Goal: Transaction & Acquisition: Purchase product/service

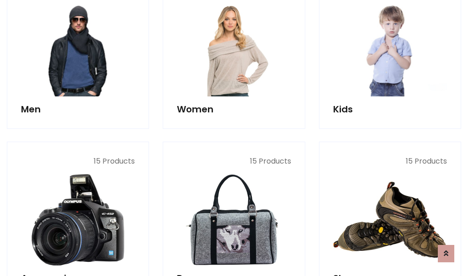
scroll to position [663, 0]
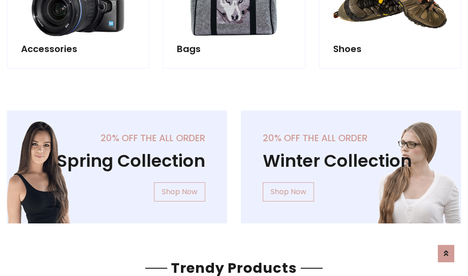
click at [234, 163] on div "20% off the all order Winter Collection Shop Now" at bounding box center [351, 174] width 234 height 127
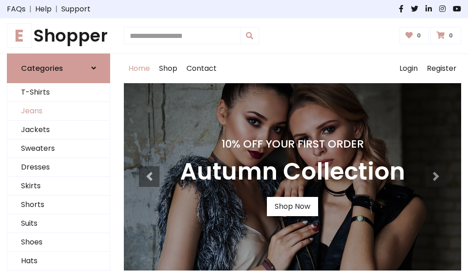
click at [58, 111] on link "Jeans" at bounding box center [58, 111] width 102 height 19
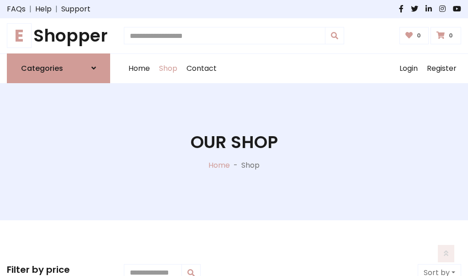
scroll to position [288, 0]
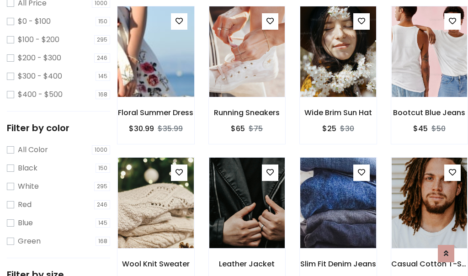
click at [155, 71] on img at bounding box center [155, 51] width 91 height 219
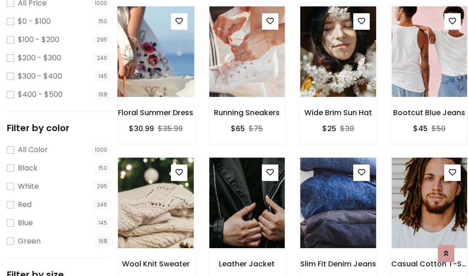
scroll to position [268, 0]
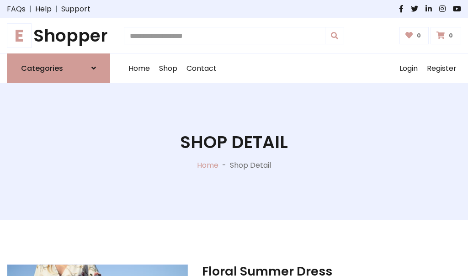
scroll to position [98, 0]
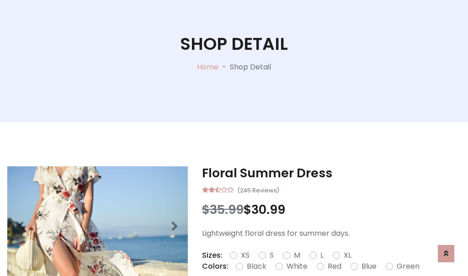
click at [333, 266] on label "Red" at bounding box center [335, 266] width 14 height 11
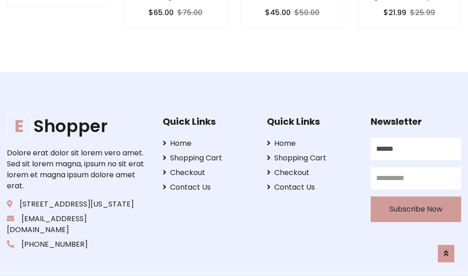
type input "******"
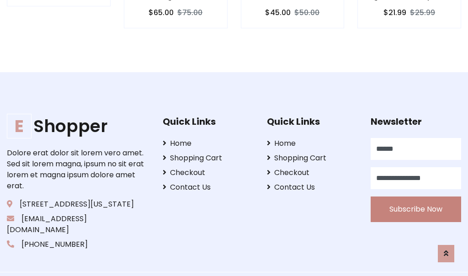
type input "**********"
click at [416, 198] on button "Subscribe Now" at bounding box center [416, 209] width 90 height 26
